Goal: Information Seeking & Learning: Learn about a topic

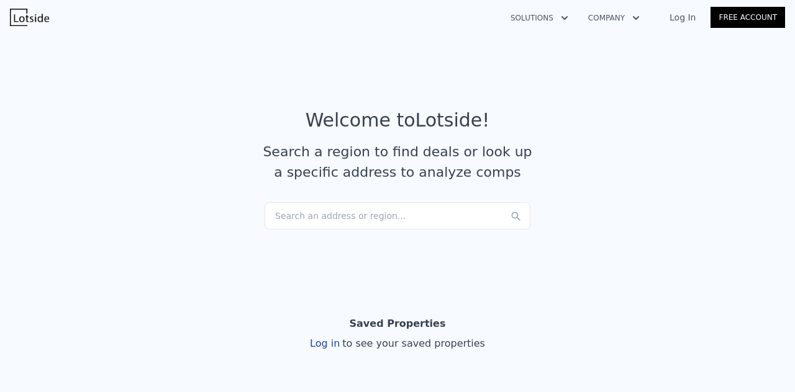
click at [323, 217] on div "Search an address or region..." at bounding box center [397, 215] width 266 height 27
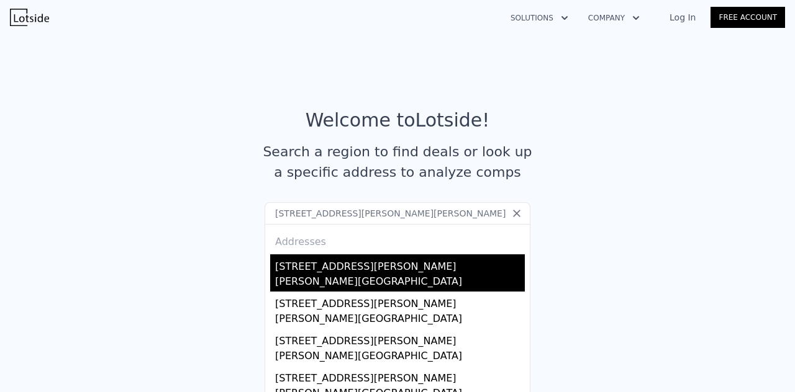
type input "422 W Oneal St, Wills Point, TX 75169"
click at [314, 269] on div "[STREET_ADDRESS][PERSON_NAME]" at bounding box center [400, 265] width 250 height 20
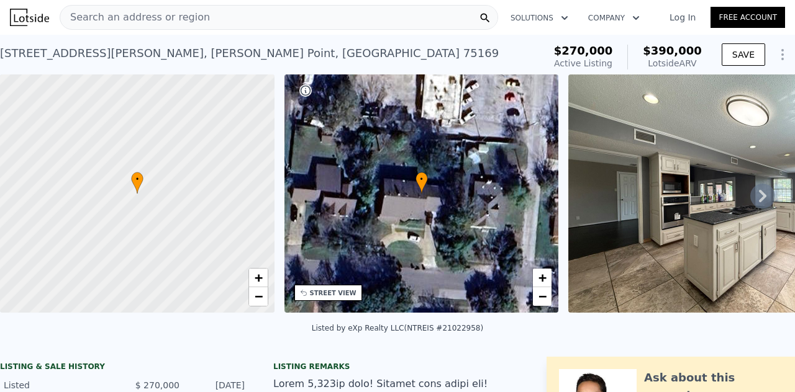
click at [682, 19] on link "Log In" at bounding box center [682, 17] width 56 height 12
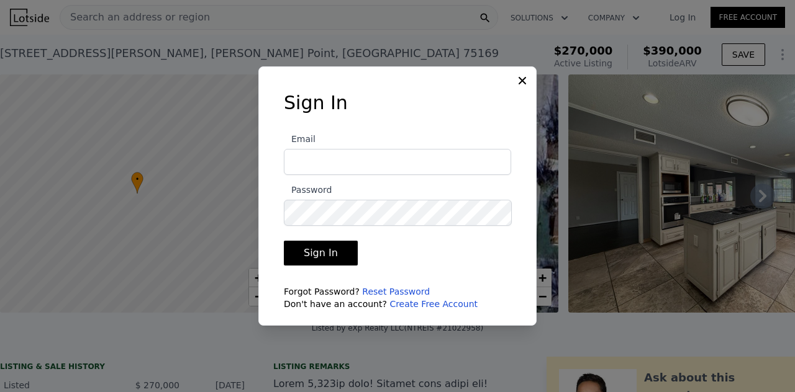
click at [302, 168] on input "Email" at bounding box center [397, 162] width 227 height 26
type input "chipster2477@yahoo.com"
click at [523, 79] on icon at bounding box center [522, 81] width 12 height 12
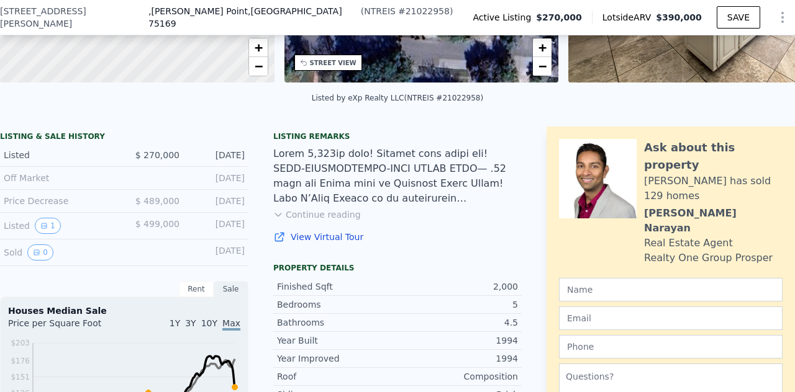
scroll to position [248, 0]
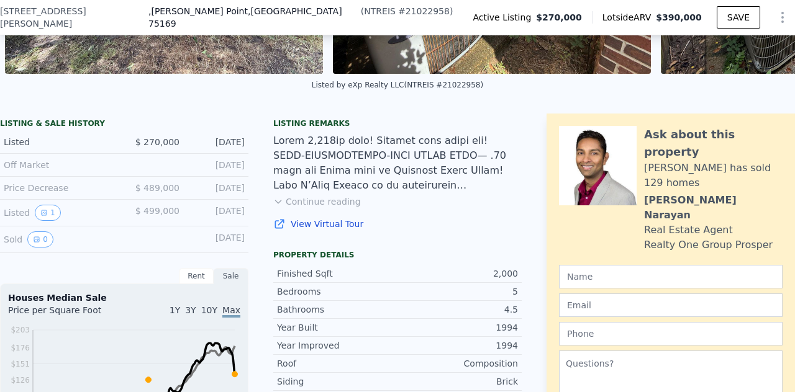
scroll to position [243, 0]
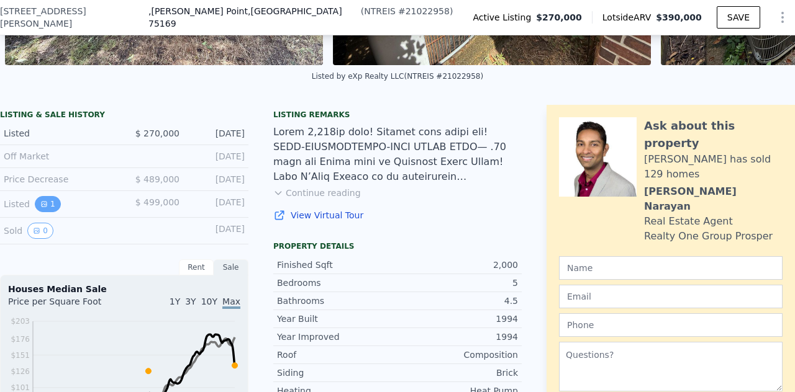
click at [42, 208] on icon "View historical data" at bounding box center [43, 204] width 7 height 7
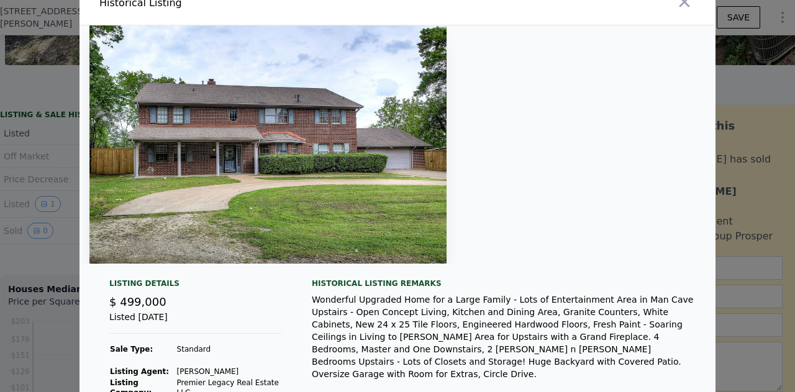
scroll to position [0, 0]
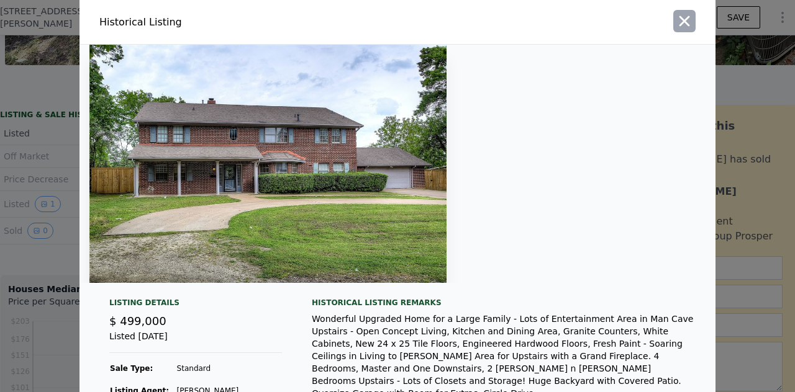
click at [684, 23] on icon "button" at bounding box center [683, 20] width 17 height 17
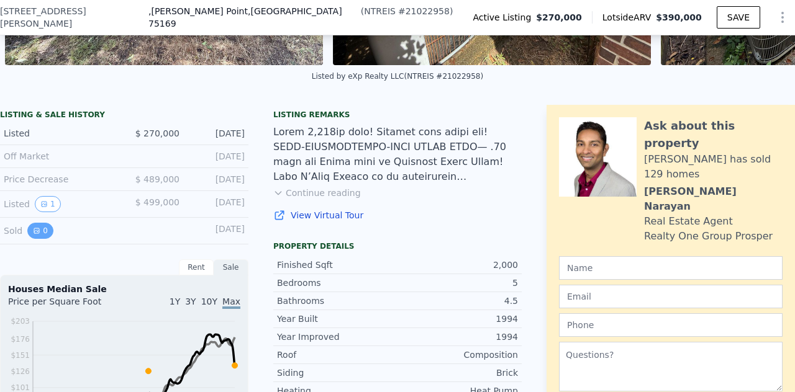
click at [38, 233] on button "0" at bounding box center [40, 231] width 26 height 16
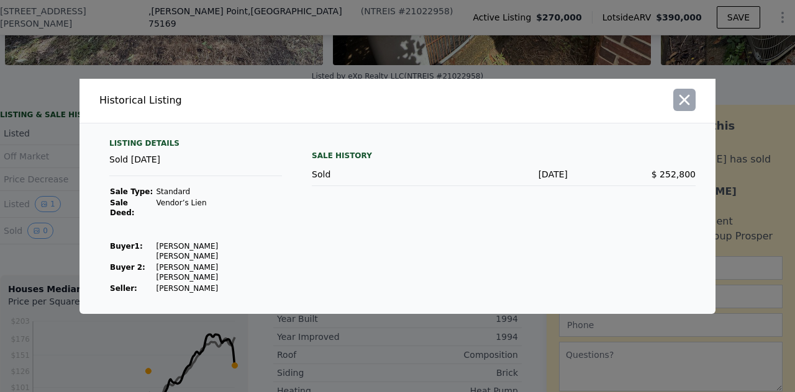
click at [684, 109] on icon "button" at bounding box center [683, 99] width 17 height 17
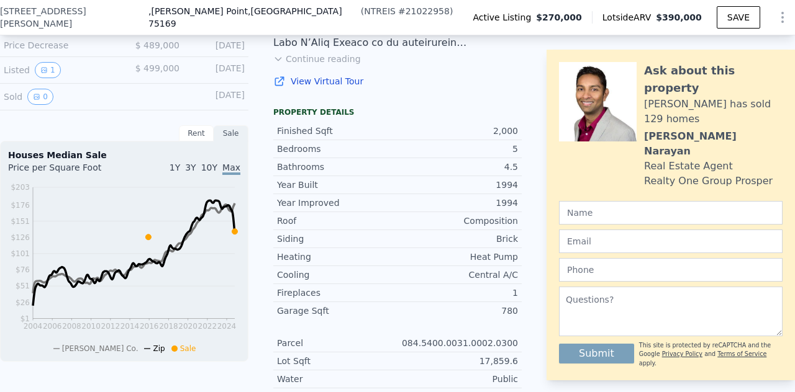
scroll to position [368, 0]
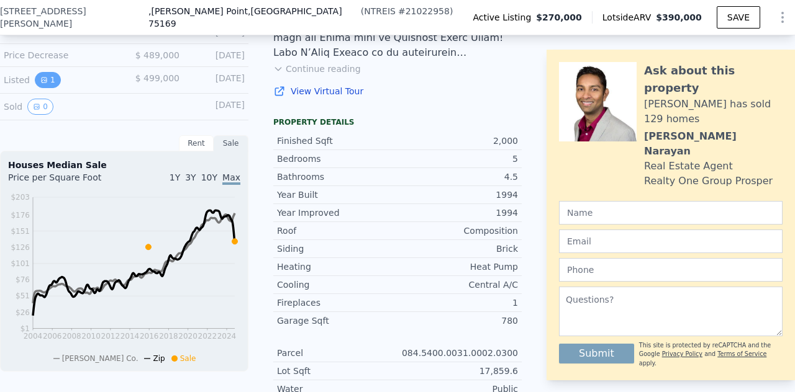
click at [42, 83] on icon "View historical data" at bounding box center [44, 80] width 5 height 5
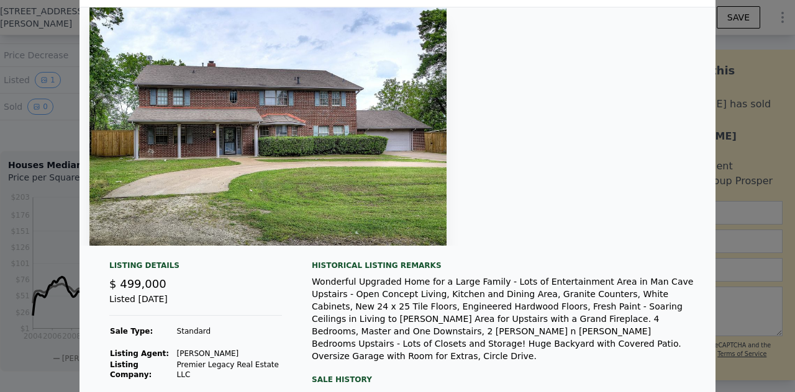
scroll to position [0, 0]
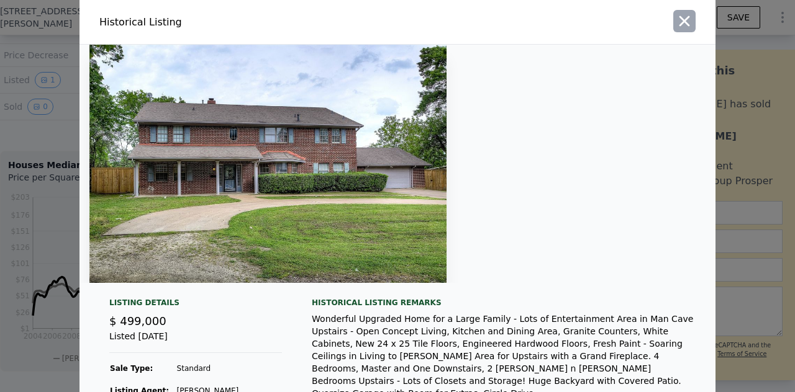
click at [681, 24] on icon "button" at bounding box center [683, 20] width 17 height 17
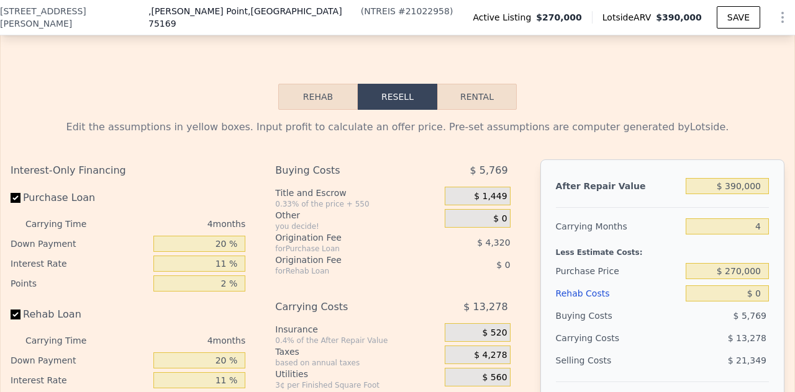
scroll to position [1795, 0]
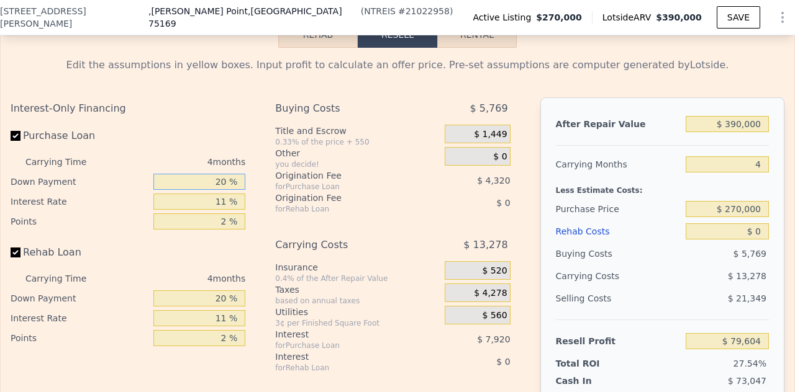
drag, startPoint x: 207, startPoint y: 191, endPoint x: 292, endPoint y: 183, distance: 84.8
click at [289, 184] on div "Interest-Only Financing Purchase Loan Carrying Time 4 months Down Payment 20 % …" at bounding box center [398, 303] width 774 height 412
type input "5 %"
type input "$ 77,310"
type input "5 %"
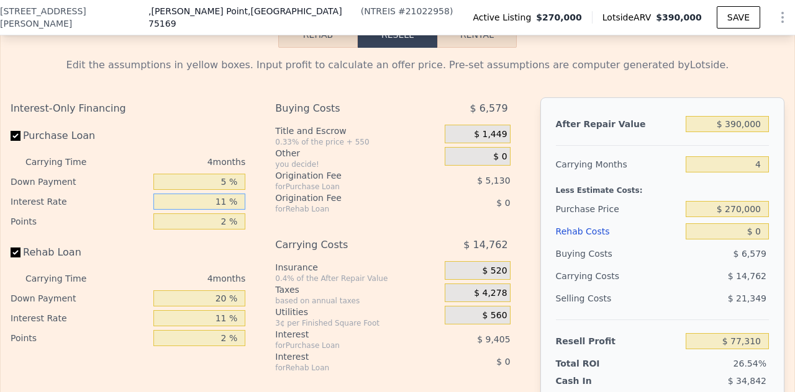
click at [212, 210] on input "11 %" at bounding box center [199, 202] width 92 height 16
drag, startPoint x: 212, startPoint y: 213, endPoint x: 225, endPoint y: 215, distance: 13.3
click at [225, 210] on input "11 %" at bounding box center [199, 202] width 92 height 16
type input "6 %"
type input "$ 81,582"
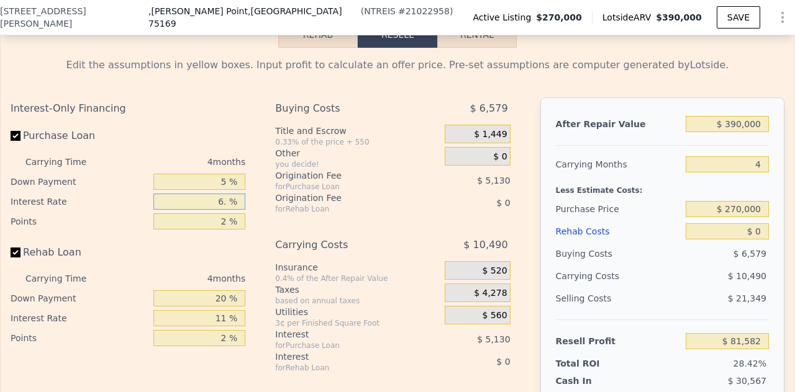
type input "6.2 %"
type input "$ 81,414"
type input "6.22 %"
type input "$ 81,394"
type input "6.22 %"
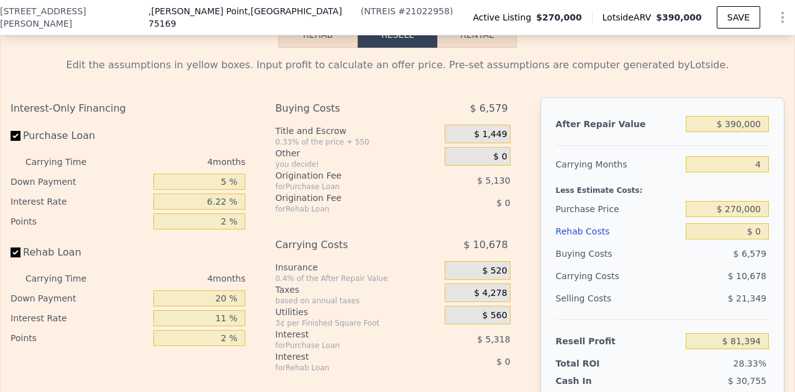
click at [200, 250] on div "Interest-Only Financing Purchase Loan Carrying Time 4 months Down Payment 5 % I…" at bounding box center [128, 222] width 235 height 251
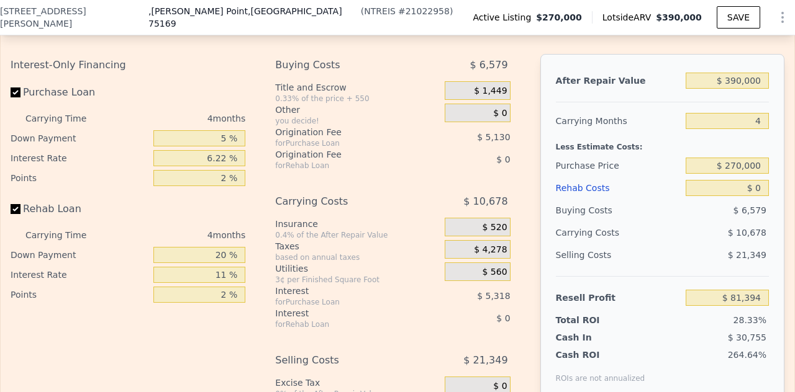
scroll to position [1858, 0]
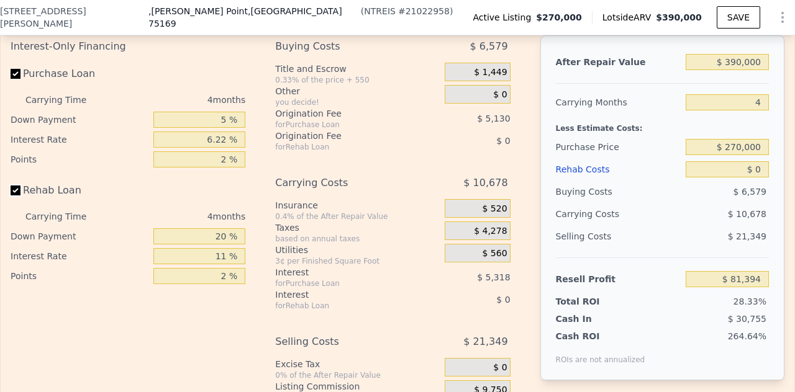
click at [13, 196] on input "Rehab Loan" at bounding box center [16, 191] width 10 height 10
checkbox input "false"
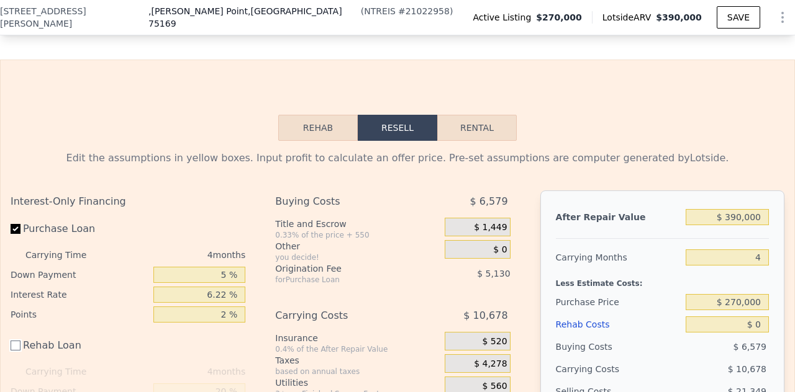
scroll to position [1671, 0]
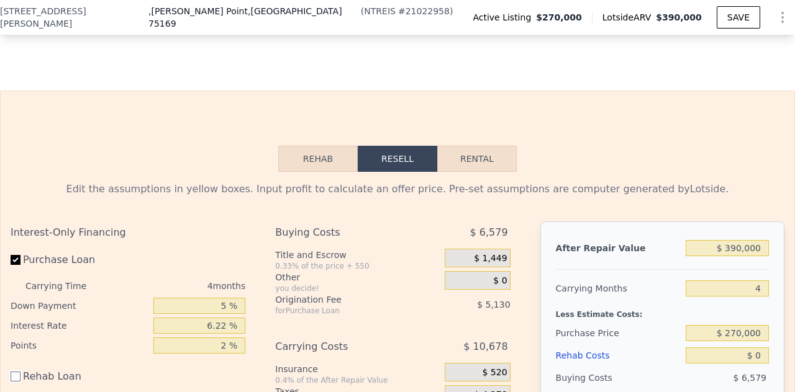
click at [305, 169] on button "Rehab" at bounding box center [317, 159] width 79 height 26
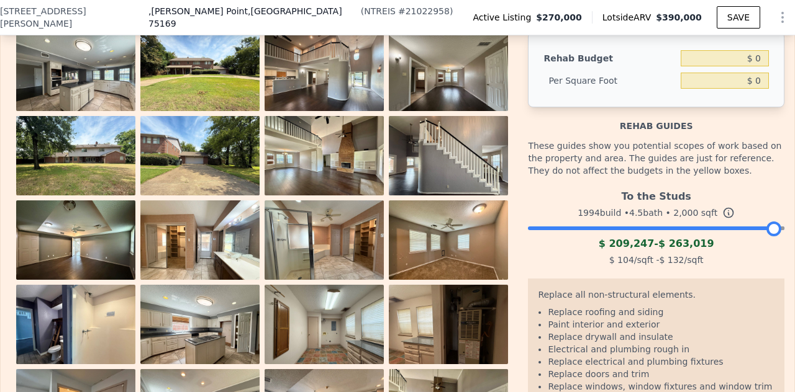
scroll to position [1795, 0]
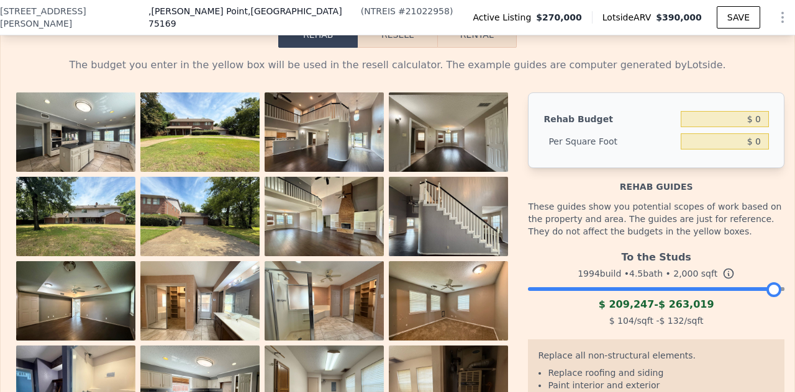
click at [135, 151] on img at bounding box center [75, 137] width 119 height 89
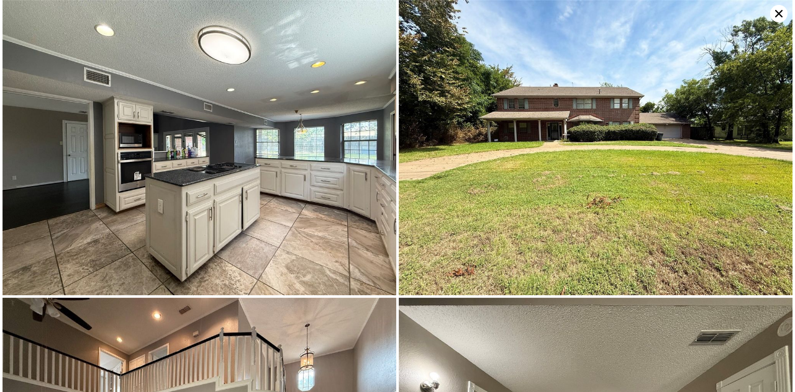
click at [257, 162] on img at bounding box center [199, 148] width 394 height 296
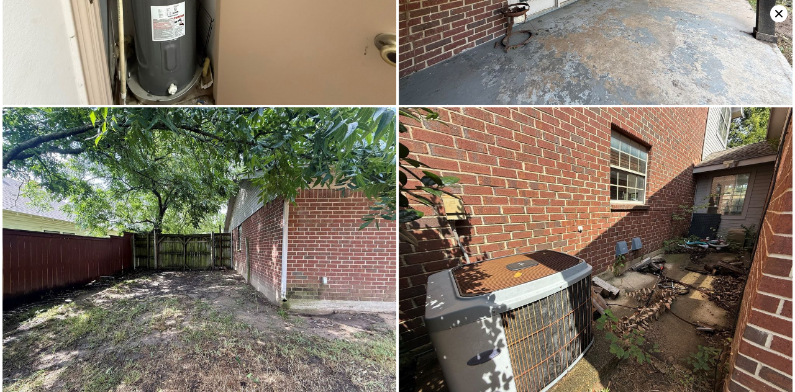
scroll to position [5000, 0]
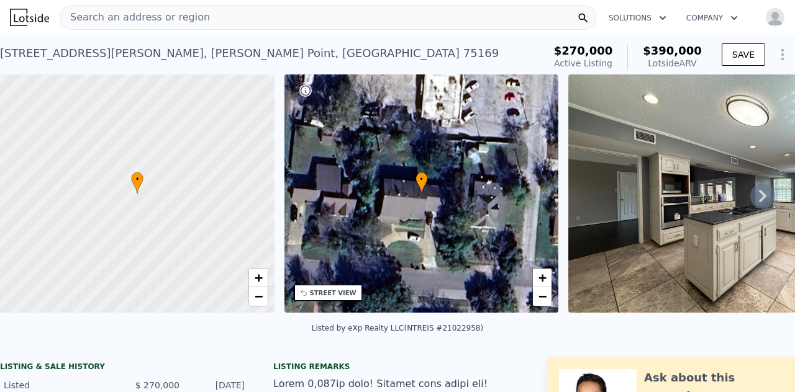
click at [656, 20] on icon "button" at bounding box center [662, 18] width 12 height 15
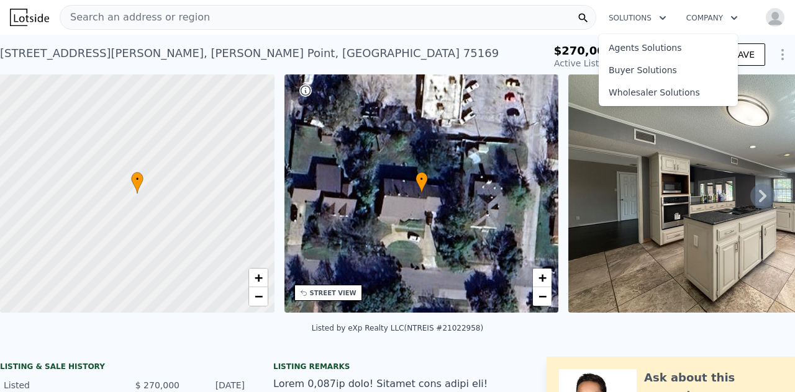
drag, startPoint x: 481, startPoint y: 59, endPoint x: 529, endPoint y: 52, distance: 49.0
click at [481, 61] on div "422 W Oneal St , Wills Point , TX 75169 Active at $270k (~ARV $390k )" at bounding box center [269, 57] width 539 height 35
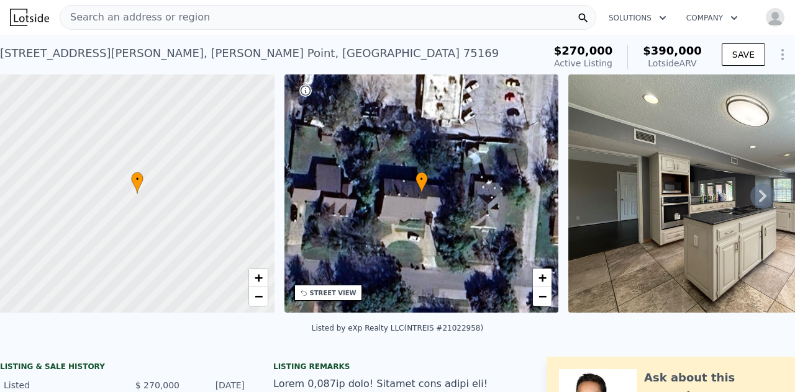
click at [731, 17] on icon "button" at bounding box center [734, 18] width 6 height 4
click at [447, 66] on div "422 W Oneal St , Wills Point , TX 75169 Active at $270k (~ARV $390k )" at bounding box center [269, 57] width 539 height 35
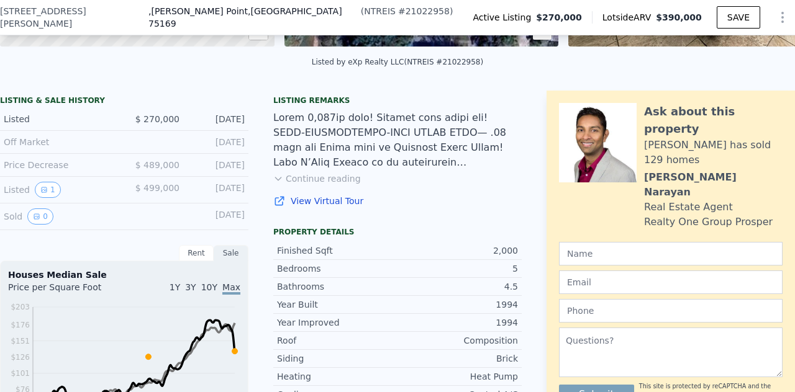
scroll to position [243, 0]
